Goal: Information Seeking & Learning: Find specific fact

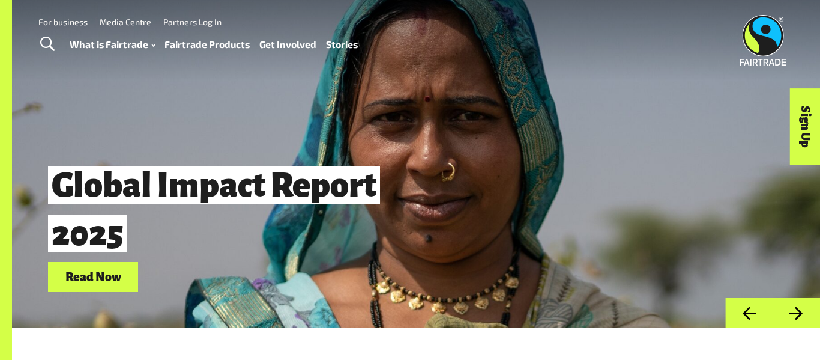
click at [52, 50] on span "Toggle Search" at bounding box center [47, 45] width 14 height 16
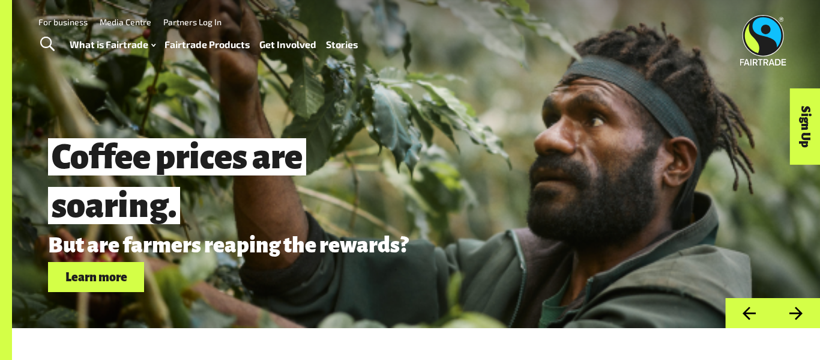
click at [46, 55] on link "Toggle Search" at bounding box center [46, 44] width 29 height 30
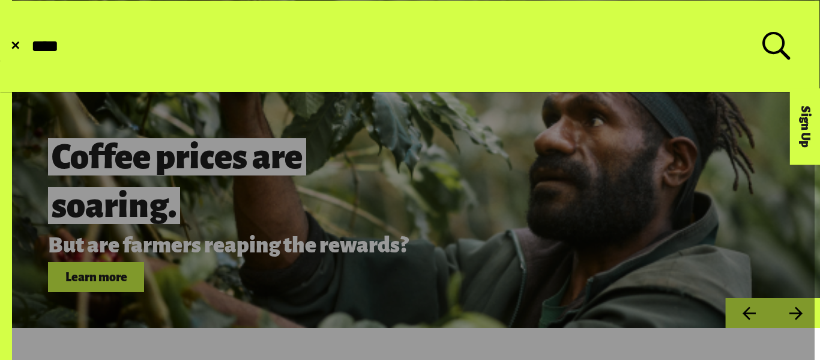
type input "****"
click at [29, 46] on button "Submit Search" at bounding box center [29, 46] width 1 height 1
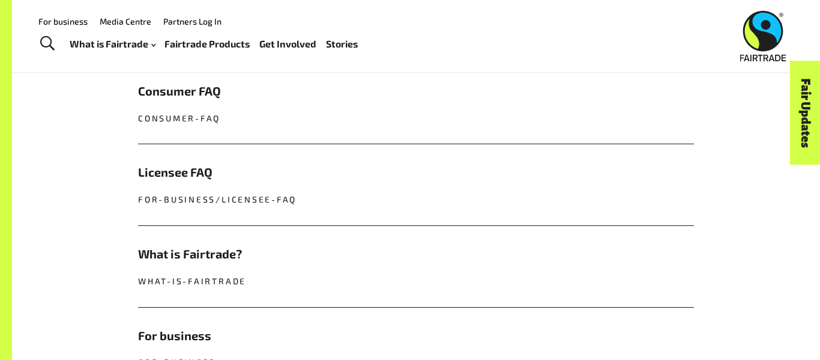
scroll to position [551, 0]
click at [138, 104] on link "Consumer FAQ consumer-faq" at bounding box center [416, 104] width 556 height 81
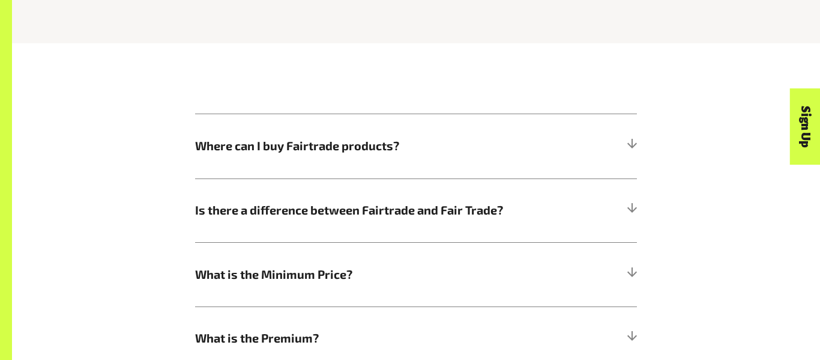
scroll to position [556, 0]
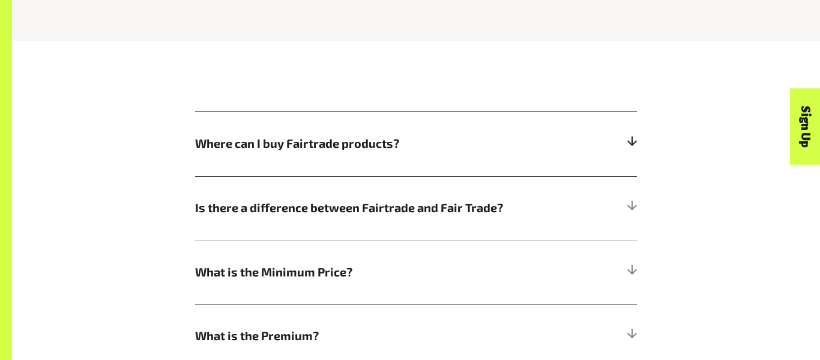
click at [633, 149] on h5 "Where can I buy Fairtrade products?" at bounding box center [416, 144] width 442 height 64
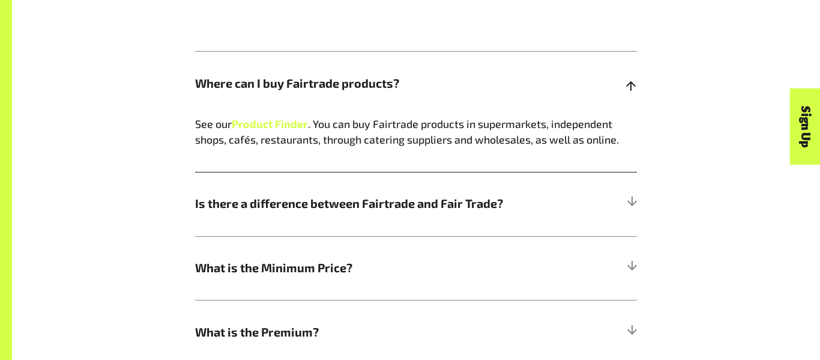
scroll to position [618, 0]
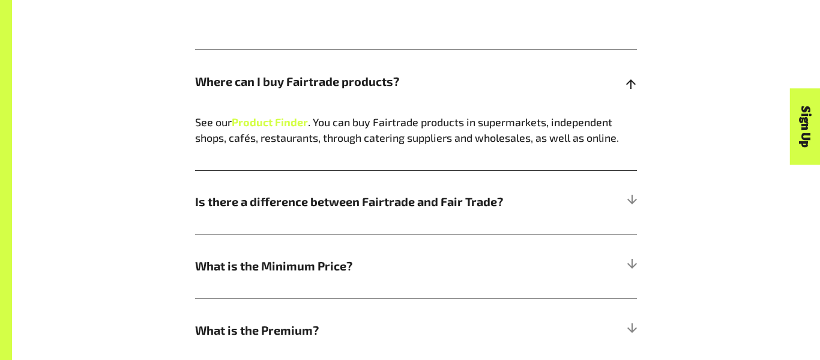
click at [629, 103] on h5 "Where can I buy Fairtrade products?" at bounding box center [416, 82] width 442 height 64
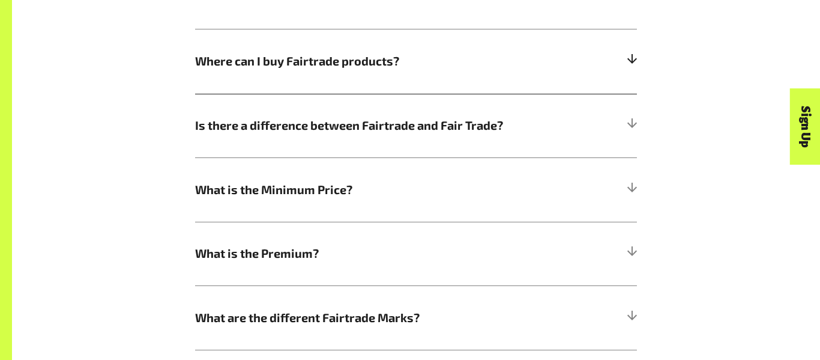
scroll to position [641, 0]
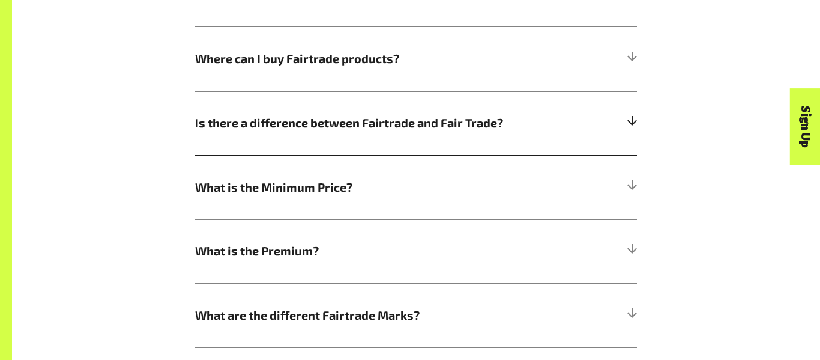
click at [636, 133] on h5 "Is there a difference between Fairtrade and Fair Trade?" at bounding box center [416, 123] width 442 height 64
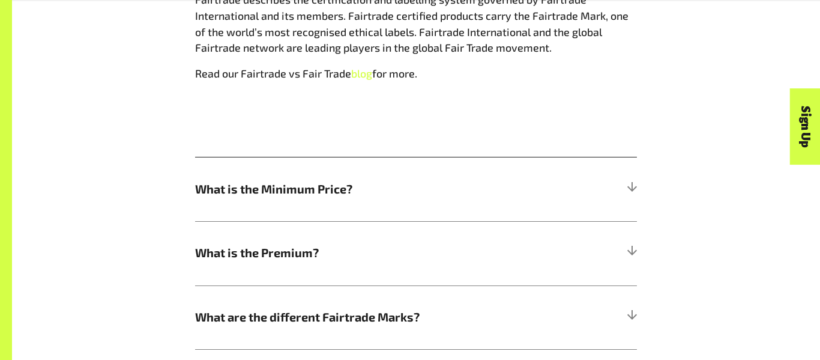
scroll to position [907, 0]
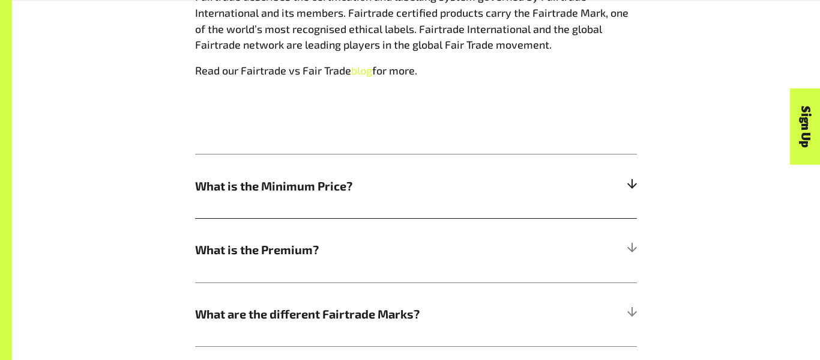
click at [635, 195] on h5 "What is the Minimum Price?" at bounding box center [416, 186] width 442 height 64
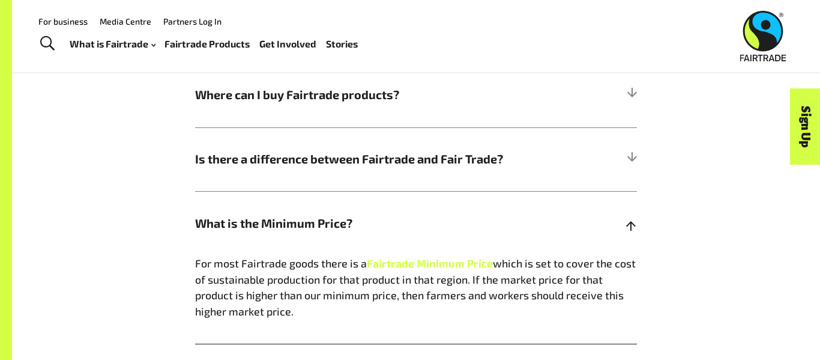
scroll to position [604, 0]
